Goal: Task Accomplishment & Management: Manage account settings

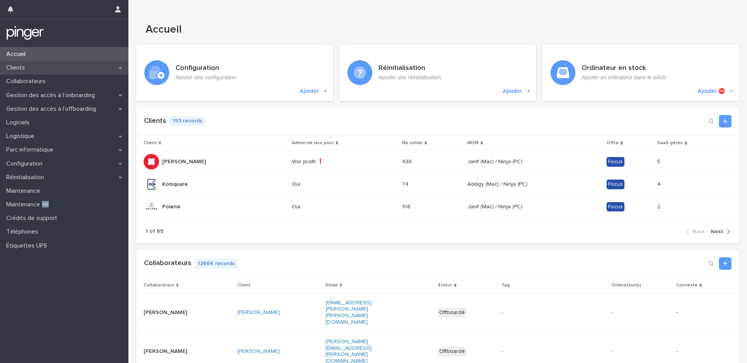
click at [20, 71] on p "Clients" at bounding box center [17, 67] width 28 height 7
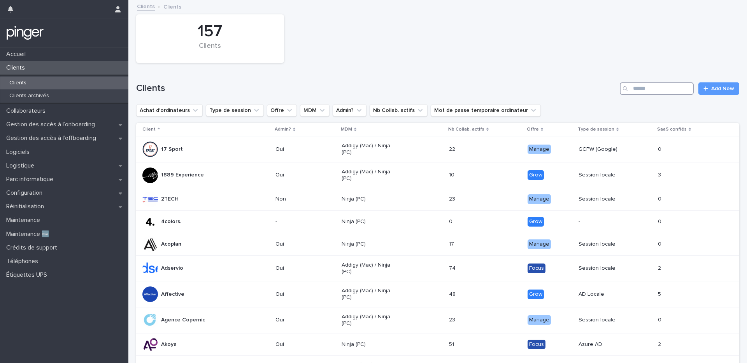
click at [648, 87] on input "Search" at bounding box center [657, 88] width 74 height 12
type input "**********"
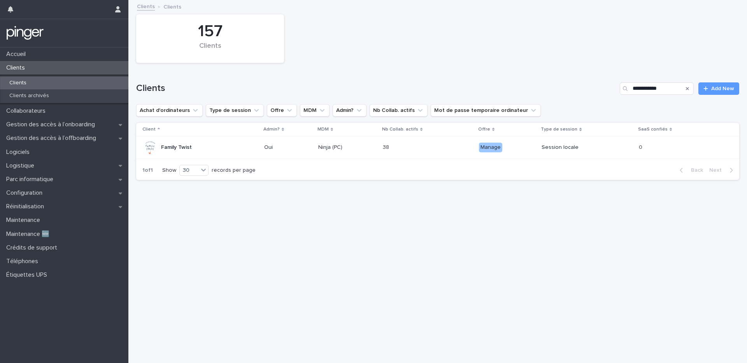
click at [242, 141] on div "Family Twist" at bounding box center [200, 148] width 116 height 16
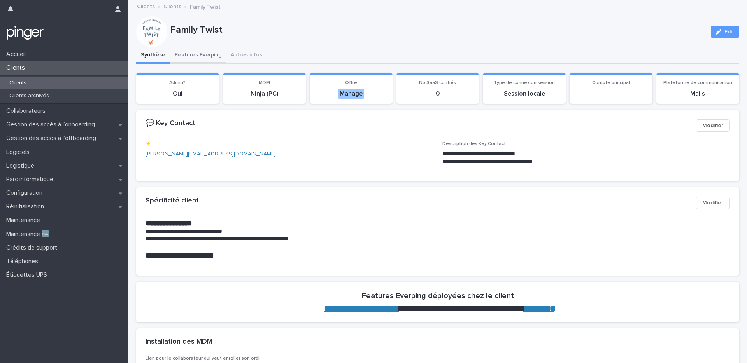
click at [195, 54] on button "Features Everping" at bounding box center [198, 55] width 56 height 16
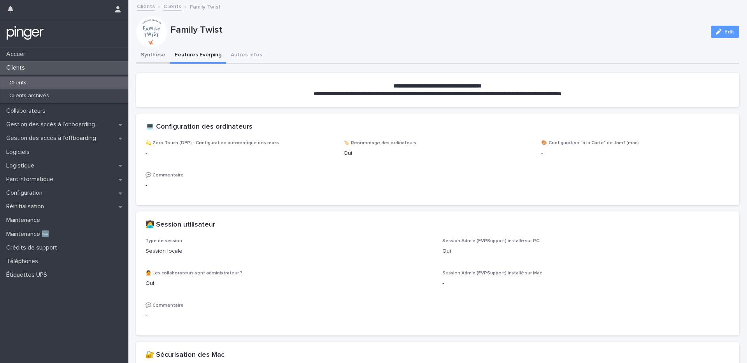
click at [144, 54] on button "Synthèse" at bounding box center [153, 55] width 34 height 16
